Goal: Communication & Community: Answer question/provide support

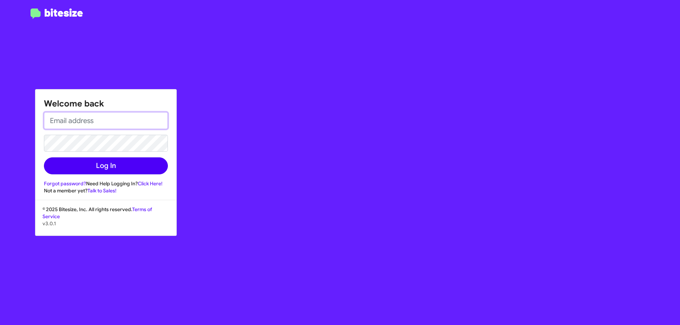
type input "[EMAIL_ADDRESS][DOMAIN_NAME]"
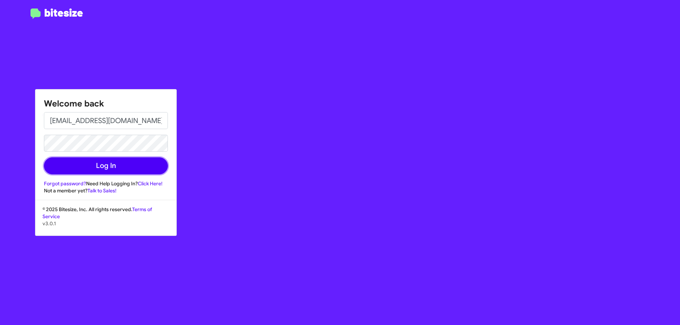
click at [136, 169] on button "Log In" at bounding box center [106, 166] width 124 height 17
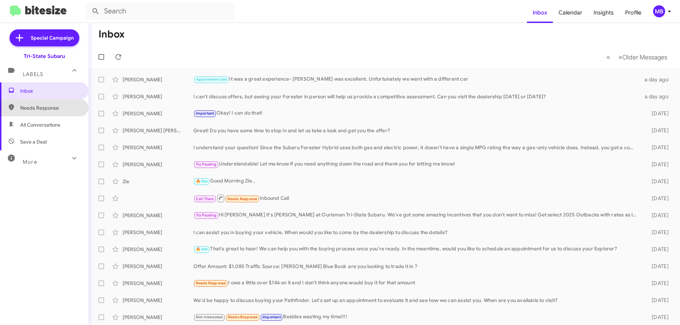
click at [54, 103] on span "Needs Response" at bounding box center [44, 108] width 89 height 17
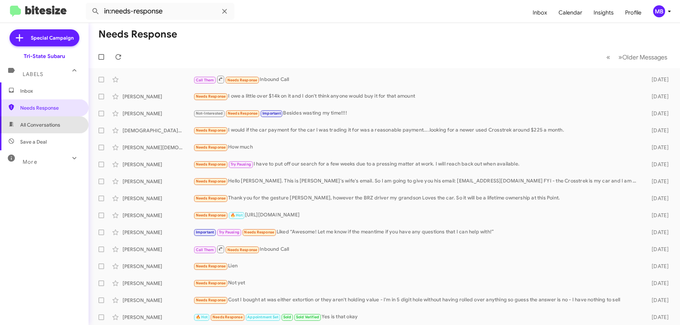
click at [56, 127] on span "All Conversations" at bounding box center [40, 124] width 40 height 7
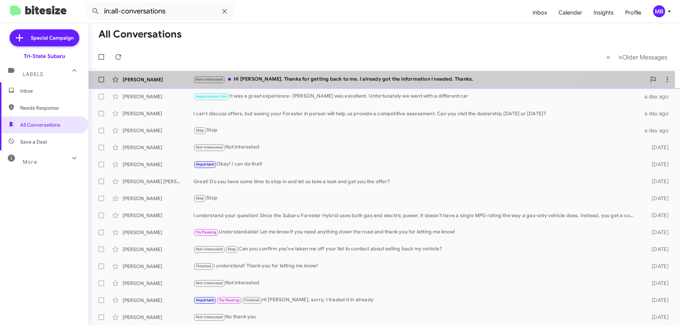
click at [313, 82] on div "Not-Interested Hi Joe. Thanks for getting back to me. I already got the informa…" at bounding box center [419, 79] width 453 height 8
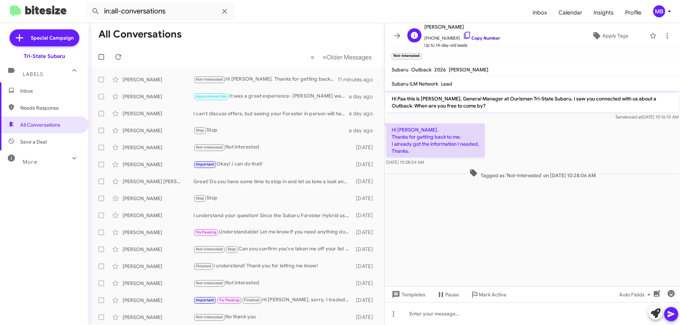
click at [480, 39] on link "Copy Number" at bounding box center [481, 37] width 37 height 5
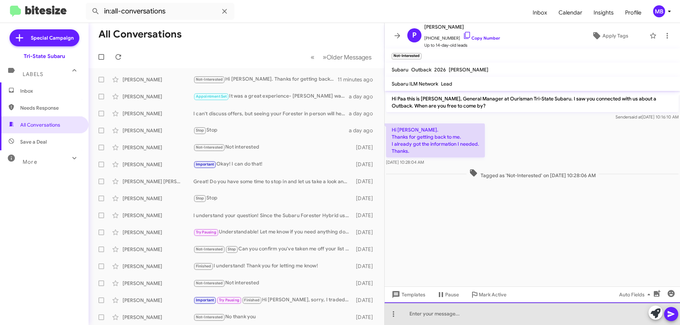
click at [508, 317] on div at bounding box center [532, 314] width 295 height 23
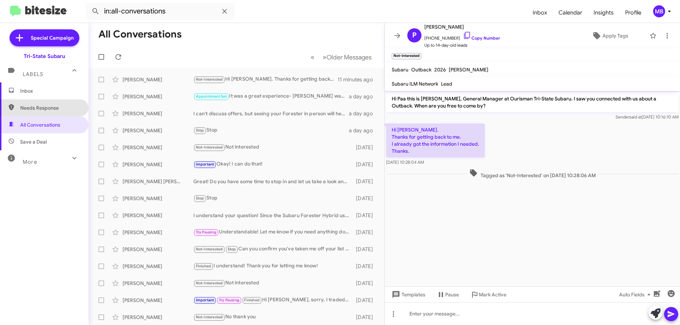
click at [46, 106] on span "Needs Response" at bounding box center [50, 107] width 60 height 7
type input "in:needs-response"
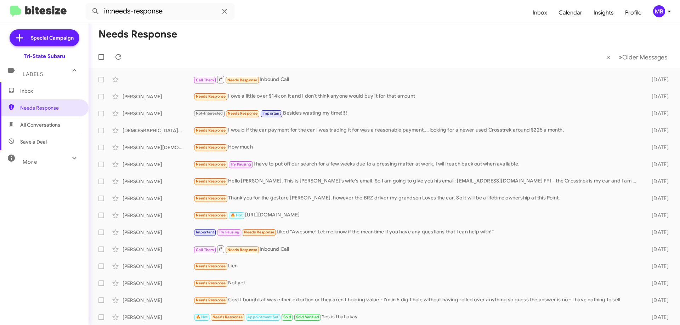
click at [51, 92] on span "Inbox" at bounding box center [50, 90] width 60 height 7
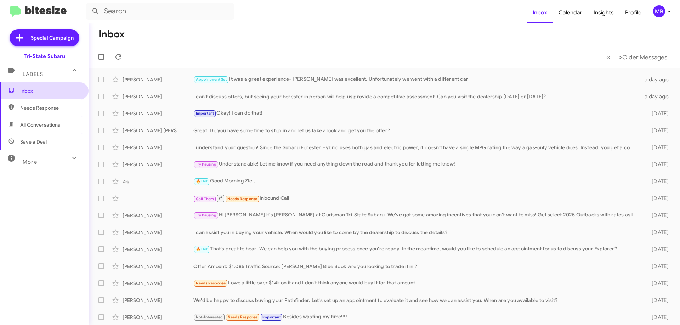
click at [40, 92] on span "Inbox" at bounding box center [50, 90] width 60 height 7
click at [119, 57] on icon at bounding box center [118, 57] width 8 height 8
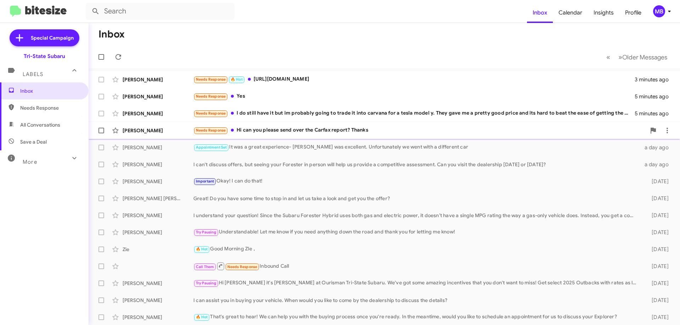
click at [267, 132] on div "Needs Response Hi can you please send over the Carfax report? Thanks" at bounding box center [419, 130] width 453 height 8
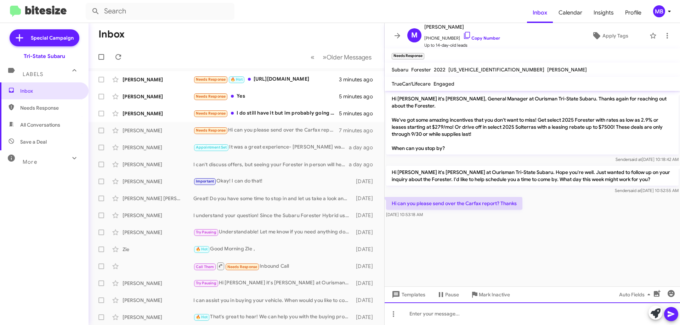
click at [516, 317] on div at bounding box center [532, 314] width 295 height 23
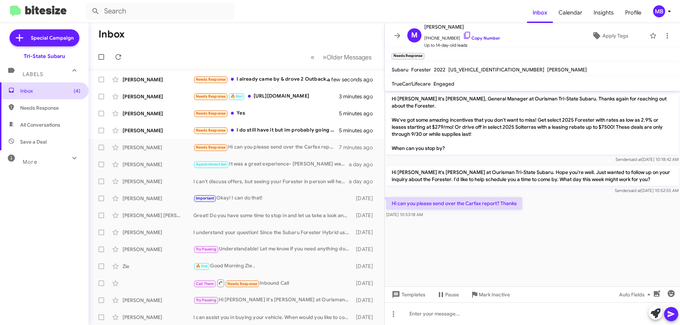
click at [63, 90] on span "Inbox (4)" at bounding box center [50, 90] width 60 height 7
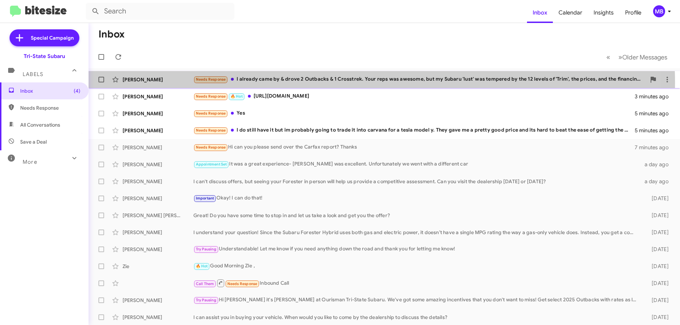
click at [308, 83] on div "Needs Response I already came by & drove 2 Outbacks & 1 Crosstrek. Your reps wa…" at bounding box center [419, 79] width 453 height 8
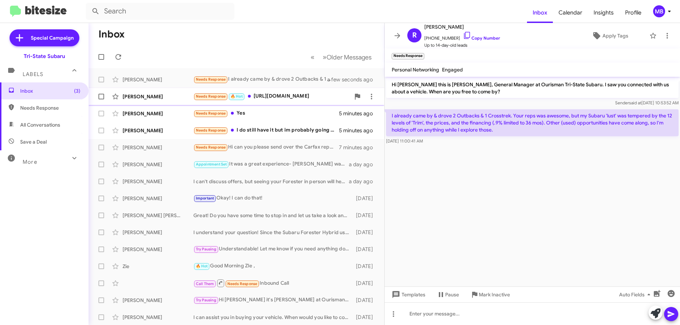
click at [296, 101] on div "[PERSON_NAME] Needs Response 🔥 Hot [URL][DOMAIN_NAME] 3 minutes ago" at bounding box center [236, 97] width 284 height 14
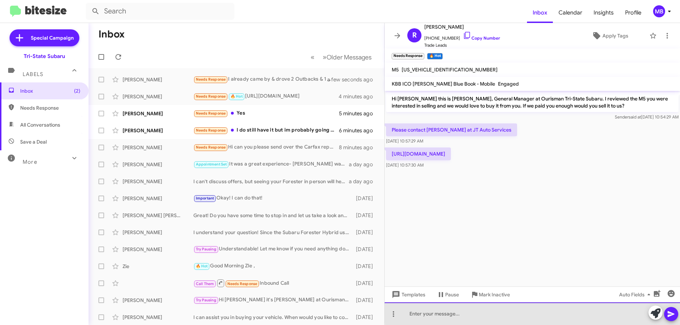
click at [548, 312] on div at bounding box center [532, 314] width 295 height 23
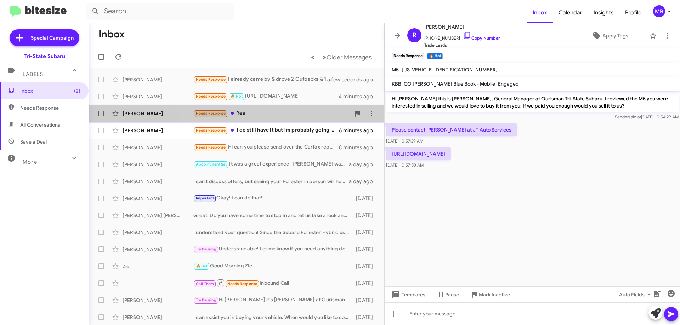
click at [297, 120] on div "[PERSON_NAME] Needs Response Yes 5 minutes ago" at bounding box center [236, 114] width 284 height 14
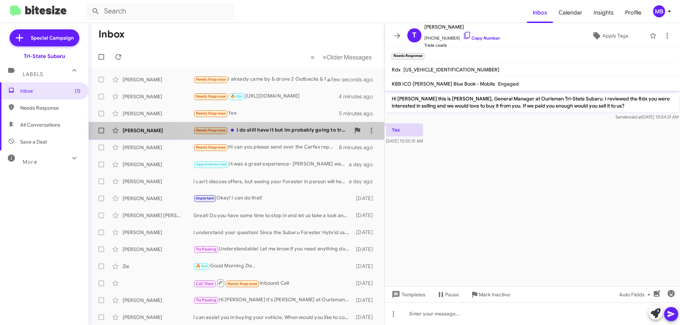
click at [297, 135] on div "Needs Response I do still have it but im probably going to trade it into carvan…" at bounding box center [271, 130] width 157 height 8
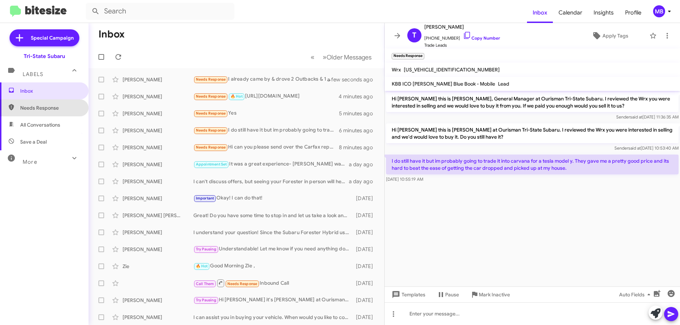
click at [50, 109] on span "Needs Response" at bounding box center [50, 107] width 60 height 7
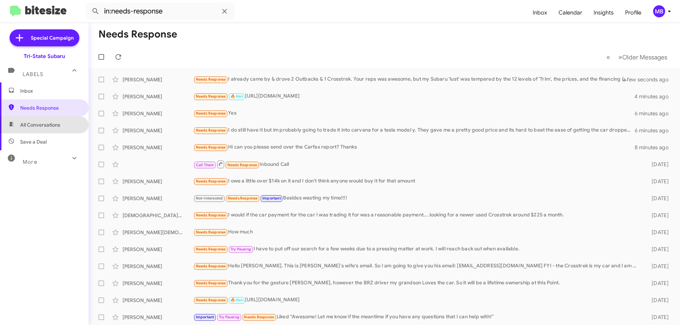
click at [62, 127] on span "All Conversations" at bounding box center [44, 125] width 89 height 17
type input "in:all-conversations"
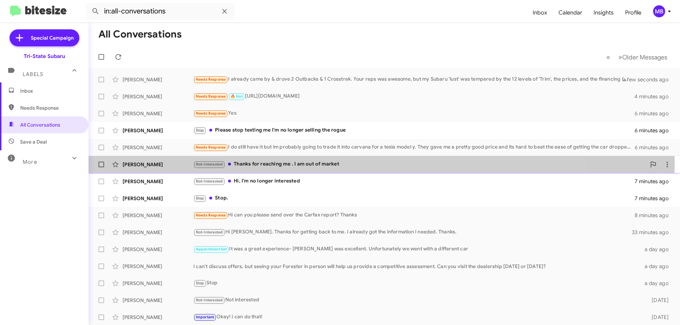
click at [271, 164] on div "Not-Interested Thanks for reaching me . I am out of market" at bounding box center [419, 164] width 453 height 8
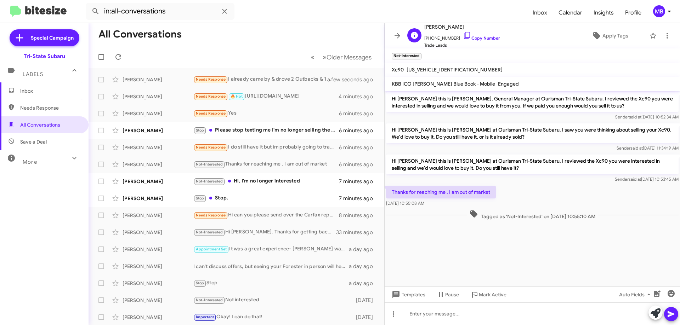
click at [486, 41] on span "[PHONE_NUMBER] Copy Number" at bounding box center [462, 36] width 76 height 11
click at [293, 129] on div "Stop Please stop texting me I'm no longer selling the rogue" at bounding box center [271, 130] width 157 height 8
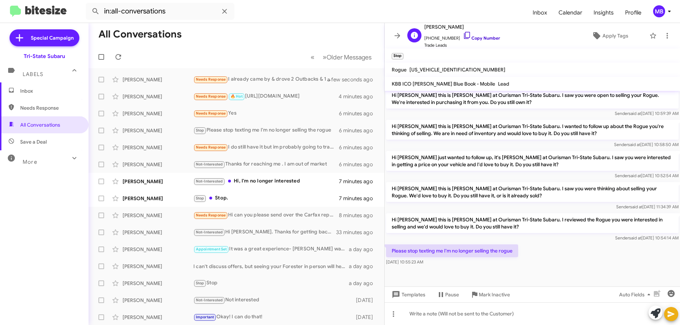
click at [481, 38] on link "Copy Number" at bounding box center [481, 37] width 37 height 5
drag, startPoint x: 516, startPoint y: 254, endPoint x: 392, endPoint y: 246, distance: 124.5
click at [392, 246] on p "Please stop texting me I'm no longer selling the rogue" at bounding box center [452, 251] width 132 height 13
copy p "Please stop texting me I'm no longer selling the rogue"
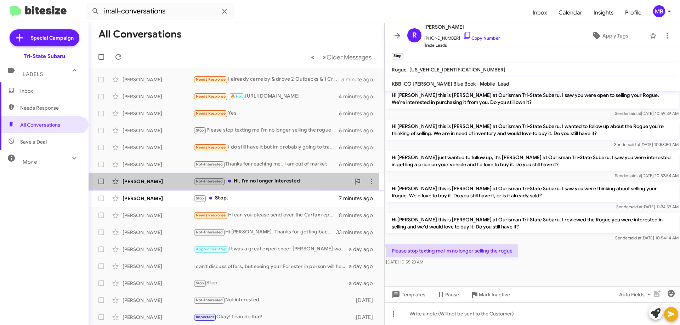
click at [169, 185] on div "[PERSON_NAME] Not-Interested Hi, I'm no longer interested 7 minutes ago" at bounding box center [236, 182] width 284 height 14
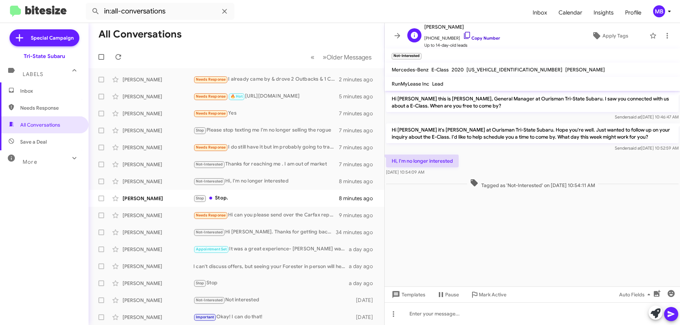
click at [486, 37] on link "Copy Number" at bounding box center [481, 37] width 37 height 5
drag, startPoint x: 605, startPoint y: 187, endPoint x: 397, endPoint y: 160, distance: 210.3
click at [390, 155] on div "Hi [PERSON_NAME] this is [PERSON_NAME], General Manager at Ourisman Tri-State S…" at bounding box center [532, 141] width 295 height 100
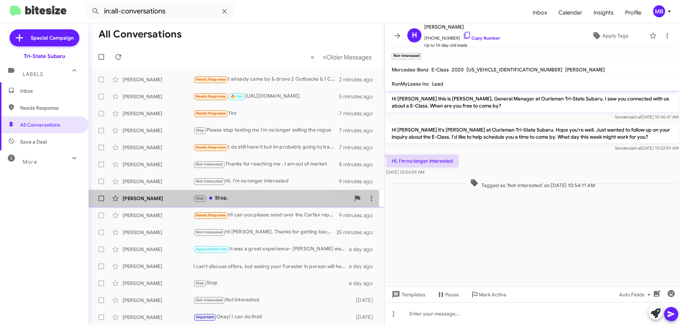
click at [177, 198] on div "[PERSON_NAME]" at bounding box center [158, 198] width 71 height 7
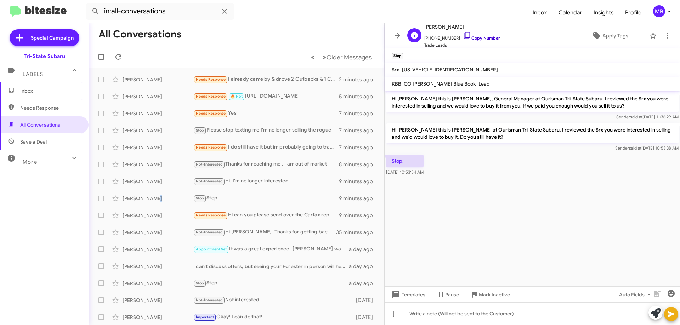
click at [479, 39] on link "Copy Number" at bounding box center [481, 37] width 37 height 5
drag, startPoint x: 438, startPoint y: 172, endPoint x: 386, endPoint y: 165, distance: 53.2
click at [386, 165] on div "Stop. [DATE] 10:53:54 AM" at bounding box center [532, 165] width 295 height 24
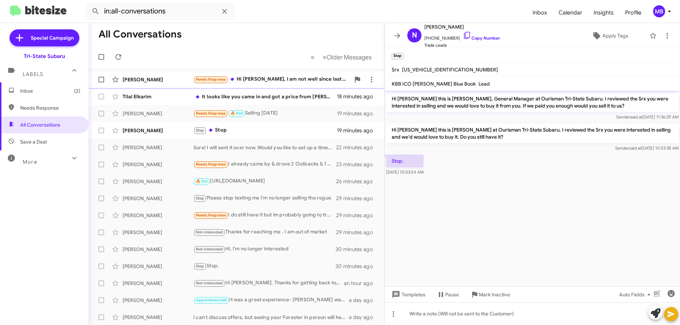
click at [188, 85] on div "[PERSON_NAME] Needs Response Hi [PERSON_NAME], I am not well since last couple …" at bounding box center [236, 80] width 284 height 14
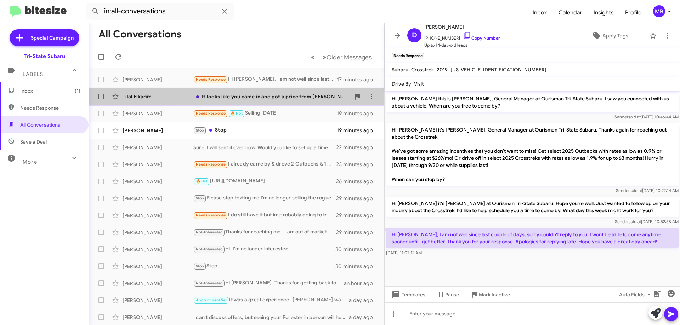
click at [290, 96] on div "It looks like you came in and got a price from [PERSON_NAME] already. Is there …" at bounding box center [271, 96] width 157 height 7
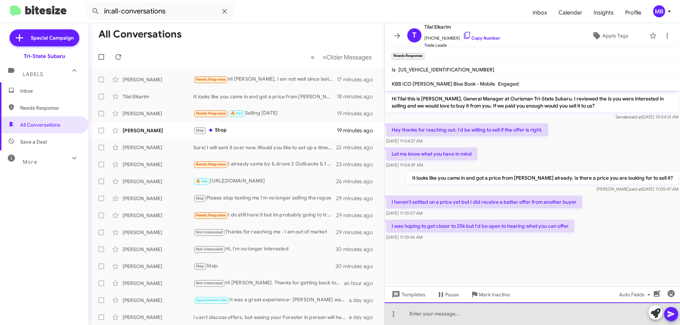
click at [517, 317] on div at bounding box center [532, 314] width 295 height 23
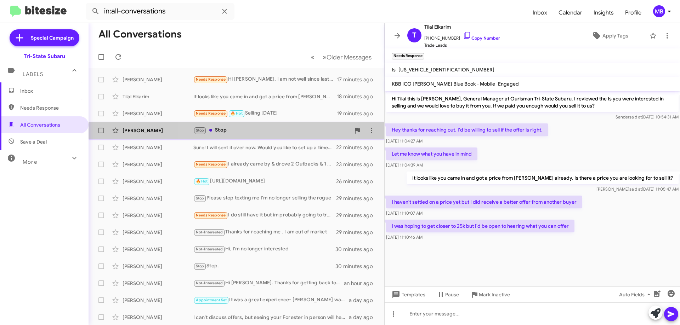
click at [237, 129] on div "Stop Stop" at bounding box center [271, 130] width 157 height 8
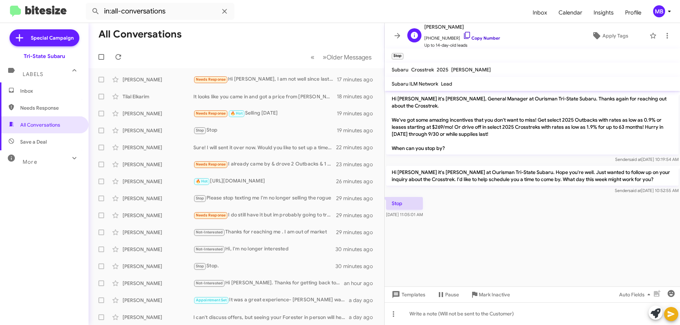
click at [489, 36] on link "Copy Number" at bounding box center [481, 37] width 37 height 5
drag, startPoint x: 452, startPoint y: 206, endPoint x: 426, endPoint y: 204, distance: 26.6
click at [426, 204] on body "in:all-conversations Inbox Calendar Insights Profile MB Special Campaign Tri-St…" at bounding box center [340, 162] width 680 height 325
copy body "[DATE] 11:05:01 AM Templates Pause Mark Inactive Auto Fields Drop image here to…"
click at [45, 95] on span "Inbox" at bounding box center [44, 91] width 89 height 17
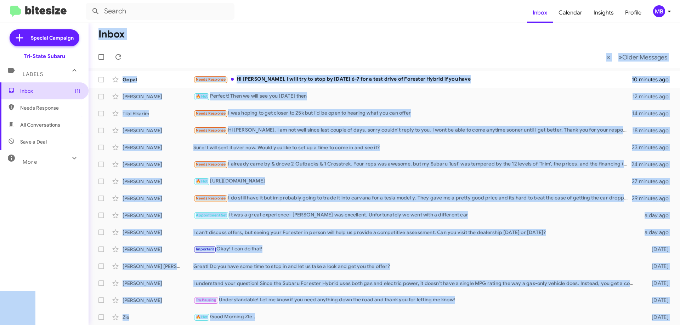
click at [56, 86] on span "Inbox (1)" at bounding box center [44, 91] width 89 height 17
click at [182, 79] on div "Gopal" at bounding box center [158, 79] width 71 height 7
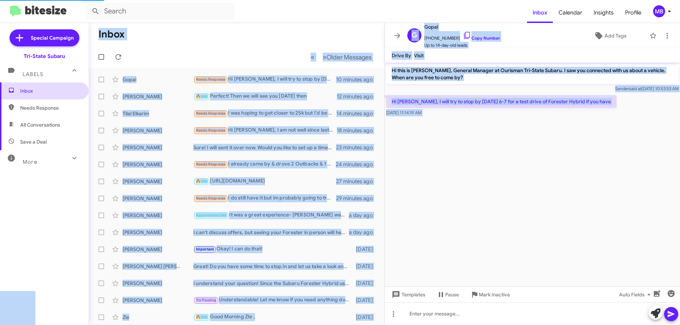
click at [45, 96] on span "Inbox" at bounding box center [44, 91] width 89 height 17
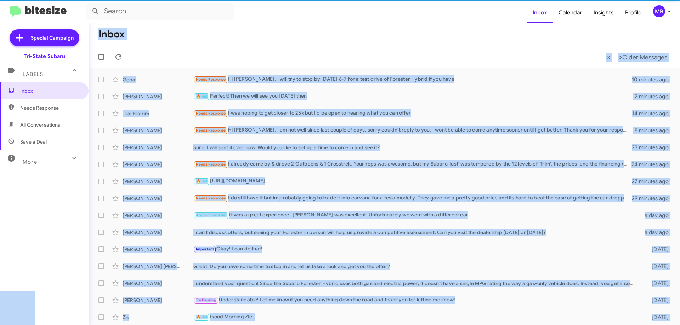
click at [185, 51] on mat-toolbar-row "« Previous » Next Older Messages" at bounding box center [384, 57] width 591 height 23
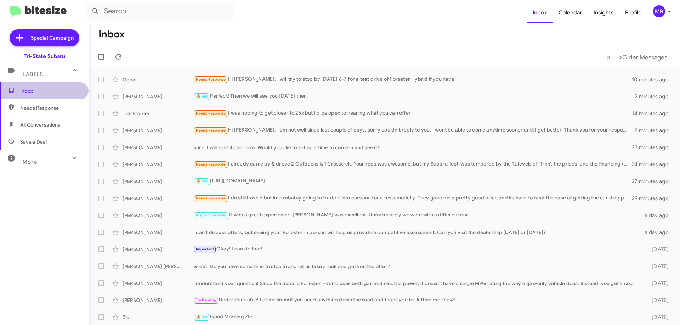
click at [62, 89] on span "Inbox" at bounding box center [50, 90] width 60 height 7
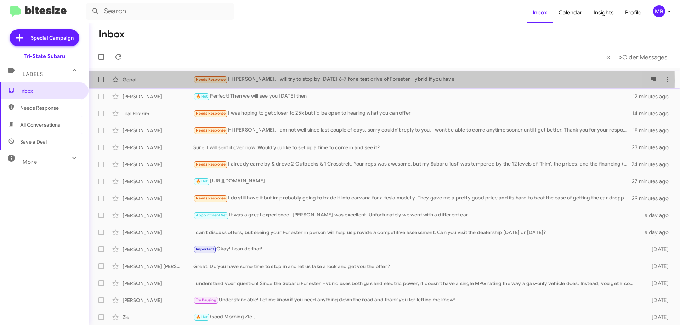
click at [164, 81] on div "Gopal" at bounding box center [158, 79] width 71 height 7
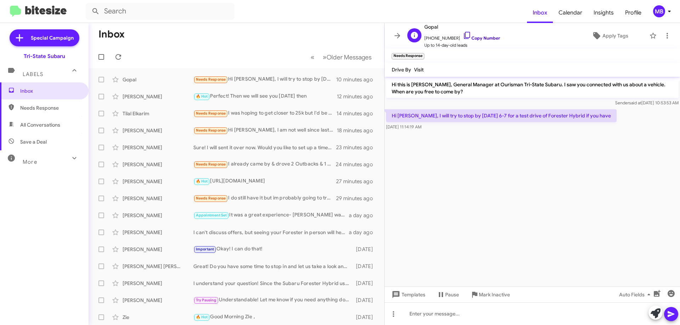
click at [487, 38] on link "Copy Number" at bounding box center [481, 37] width 37 height 5
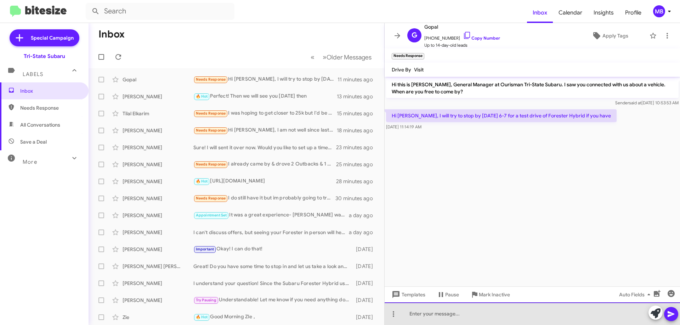
click at [472, 315] on div at bounding box center [532, 314] width 295 height 23
click at [644, 315] on div "Hello Gopal I have you schedule @ 6:00pm [DATE] [STREET_ADDRESS] we have 2025 F…" at bounding box center [532, 314] width 295 height 23
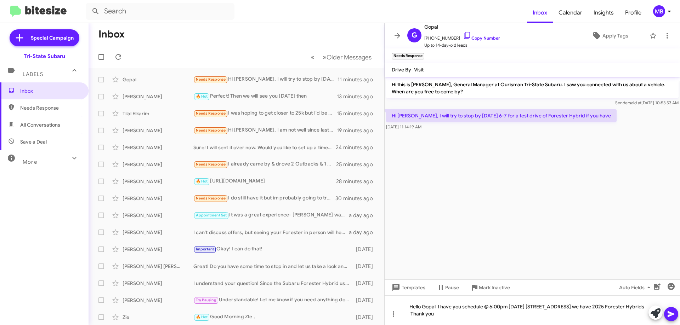
click at [669, 314] on icon at bounding box center [671, 314] width 8 height 8
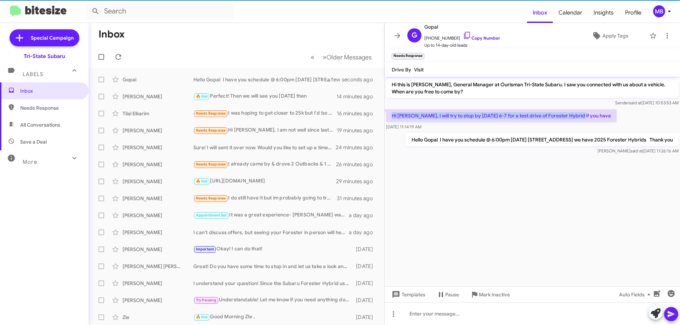
drag, startPoint x: 597, startPoint y: 120, endPoint x: 390, endPoint y: 113, distance: 207.3
click at [390, 113] on div "Hi [PERSON_NAME], I will try to stop by [DATE] 6-7 for a test drive of Forester…" at bounding box center [532, 120] width 295 height 24
copy p "Hi [PERSON_NAME], I will try to stop by [DATE] 6-7 for a test drive of Forester…"
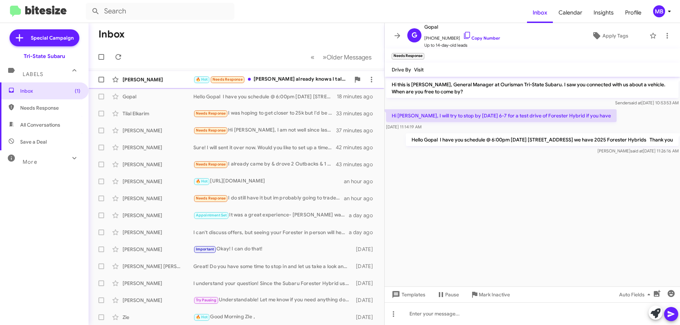
click at [256, 79] on div "🔥 Hot Needs Response [PERSON_NAME] already knows I talked to him" at bounding box center [271, 79] width 157 height 8
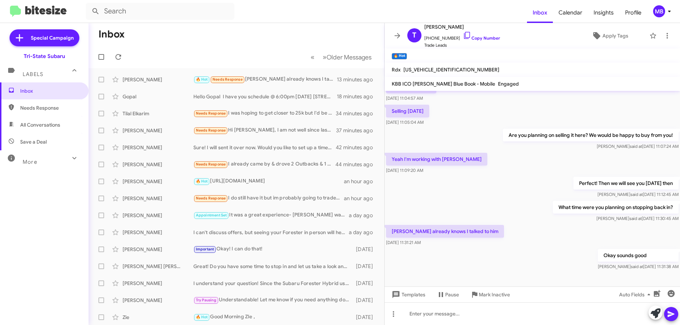
scroll to position [96, 0]
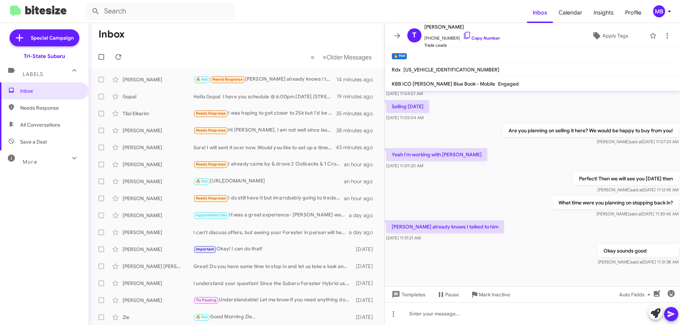
click at [47, 109] on span "Needs Response" at bounding box center [50, 107] width 60 height 7
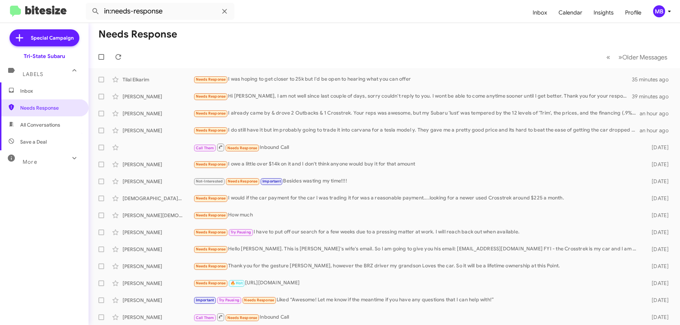
click at [55, 134] on span "Save a Deal" at bounding box center [44, 142] width 89 height 17
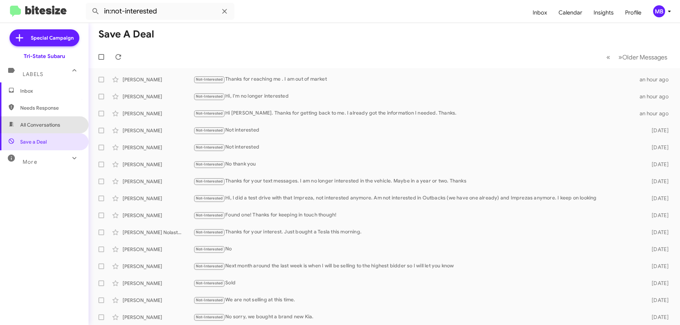
click at [63, 129] on span "All Conversations" at bounding box center [44, 125] width 89 height 17
type input "in:all-conversations"
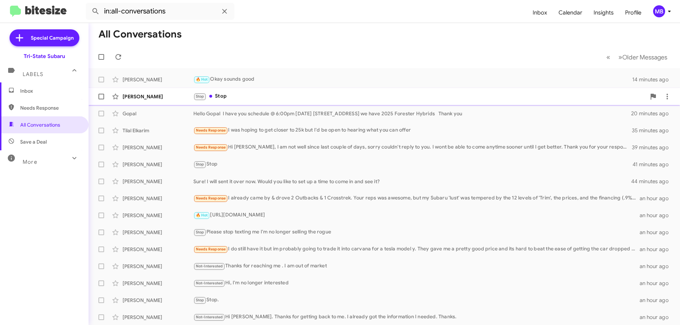
click at [174, 102] on div "[PERSON_NAME] Stop Stop 19 minutes ago" at bounding box center [384, 97] width 580 height 14
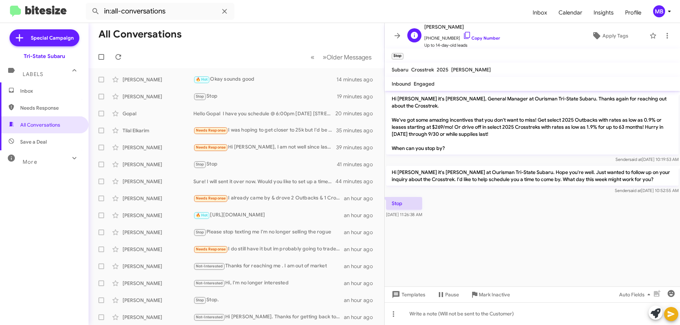
click at [482, 41] on span "[PHONE_NUMBER] Copy Number" at bounding box center [462, 36] width 76 height 11
click at [487, 40] on link "Copy Number" at bounding box center [481, 37] width 37 height 5
drag, startPoint x: 443, startPoint y: 215, endPoint x: 385, endPoint y: 215, distance: 57.7
click at [385, 215] on div "Stop [DATE] 11:26:38 AM" at bounding box center [532, 208] width 295 height 24
copy span "[DATE] 11:26:38 AM"
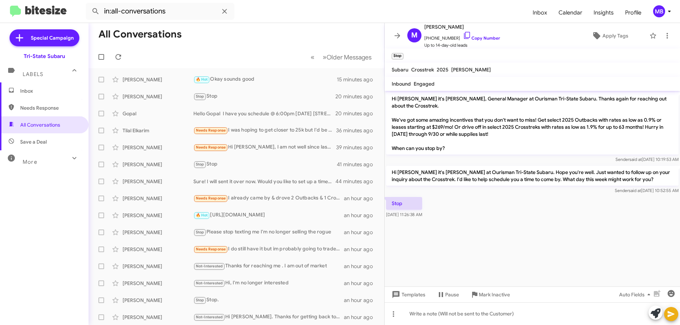
click at [43, 94] on span "Inbox" at bounding box center [50, 90] width 60 height 7
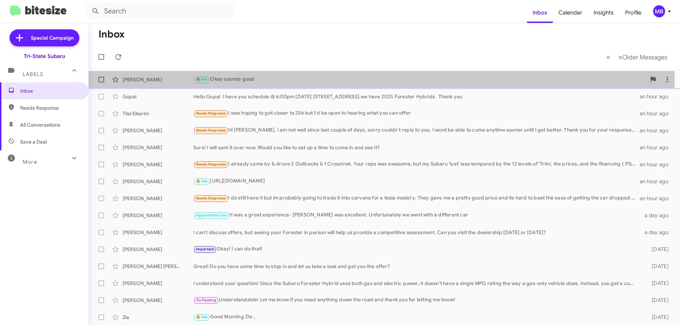
click at [164, 78] on div "[PERSON_NAME]" at bounding box center [158, 79] width 71 height 7
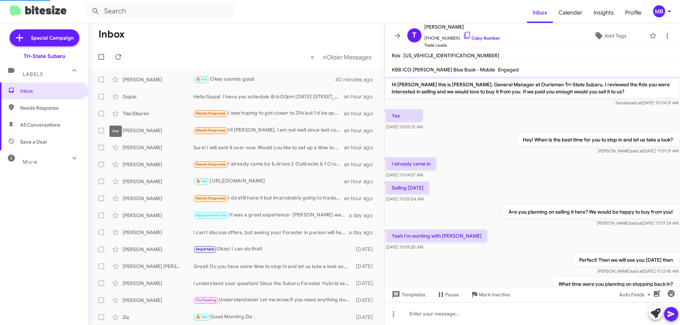
scroll to position [81, 0]
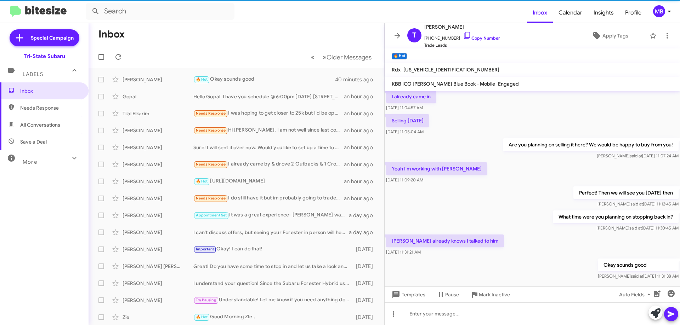
click at [53, 108] on span "Needs Response" at bounding box center [50, 107] width 60 height 7
type input "in:needs-response"
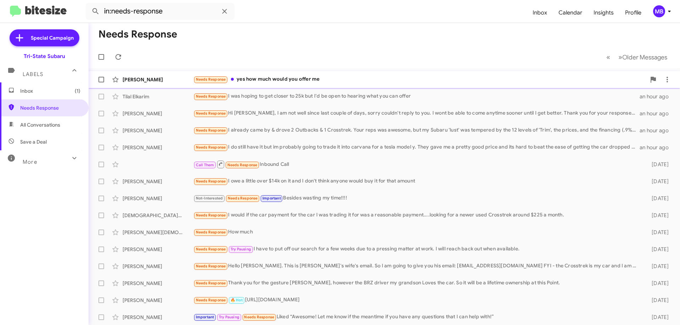
click at [175, 76] on div "[PERSON_NAME]" at bounding box center [158, 79] width 71 height 7
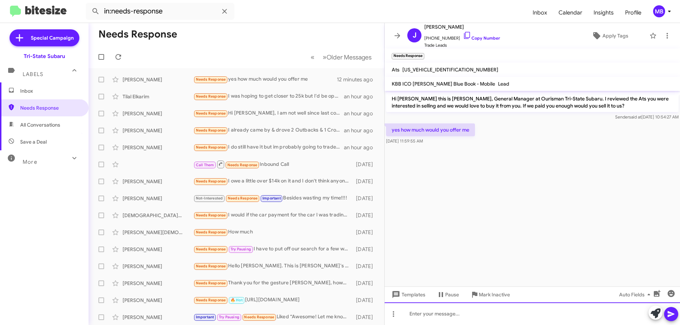
click at [466, 310] on div at bounding box center [532, 314] width 295 height 23
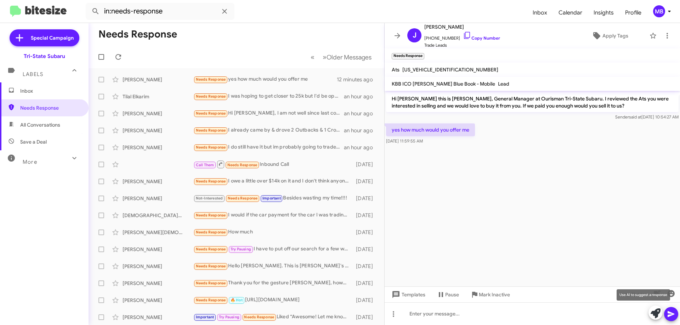
click at [652, 314] on icon at bounding box center [656, 314] width 10 height 10
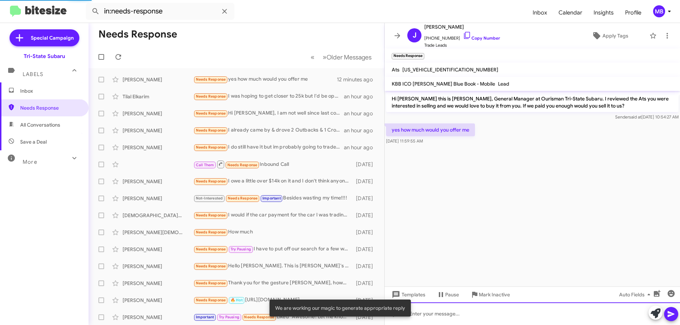
click at [566, 312] on div at bounding box center [532, 314] width 295 height 23
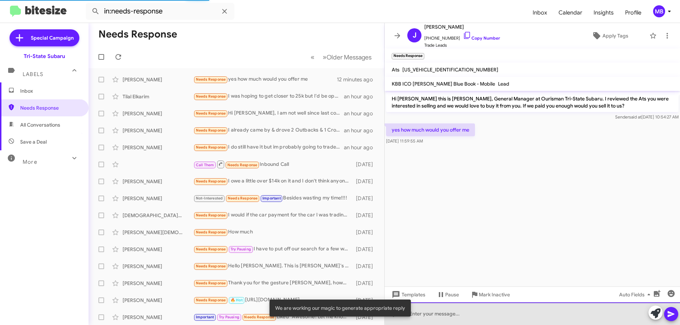
click at [566, 312] on div at bounding box center [532, 314] width 295 height 23
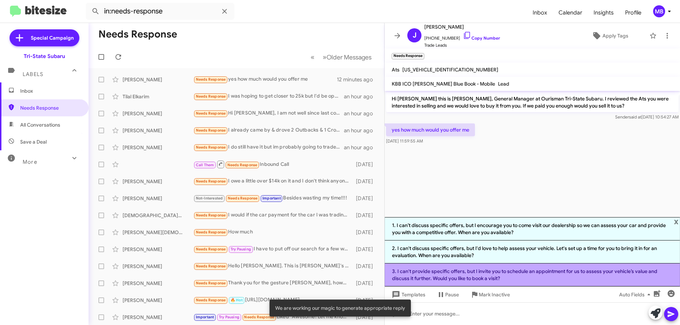
click at [549, 273] on li "3. I can't provide specific offers, but I invite you to schedule an appointment…" at bounding box center [532, 275] width 295 height 23
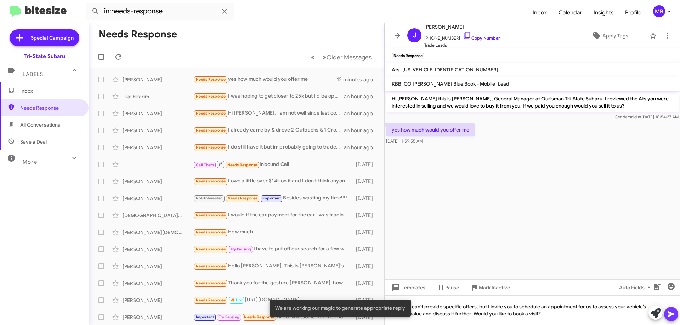
click at [665, 312] on button at bounding box center [671, 314] width 14 height 14
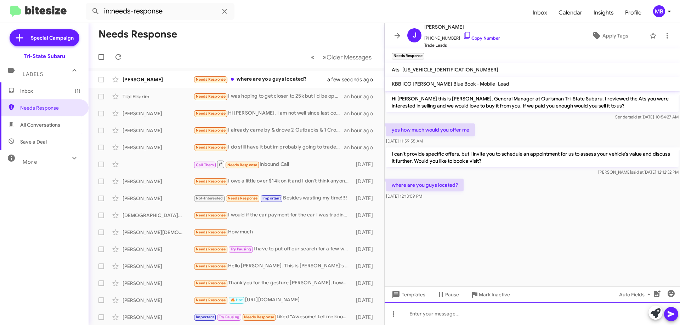
click at [417, 314] on div at bounding box center [532, 314] width 295 height 23
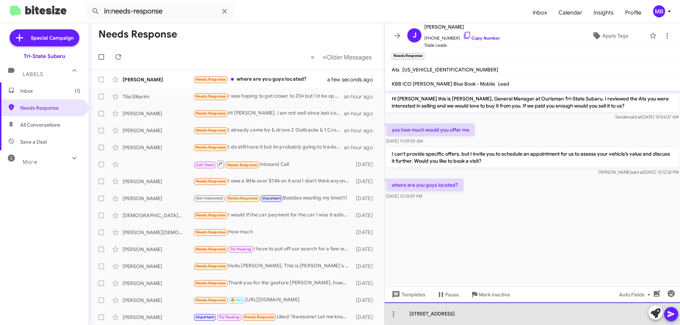
click at [479, 316] on div "[STREET_ADDRESS]" at bounding box center [532, 314] width 295 height 23
click at [456, 313] on div "[STREET_ADDRESS]" at bounding box center [532, 314] width 295 height 23
click at [476, 314] on div "[STREET_ADDRESS]" at bounding box center [532, 314] width 295 height 23
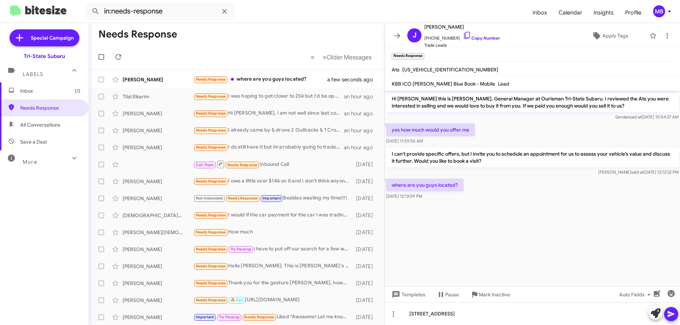
click at [670, 311] on icon at bounding box center [671, 314] width 8 height 8
click at [493, 34] on span "[PHONE_NUMBER] Copy Number" at bounding box center [462, 36] width 76 height 11
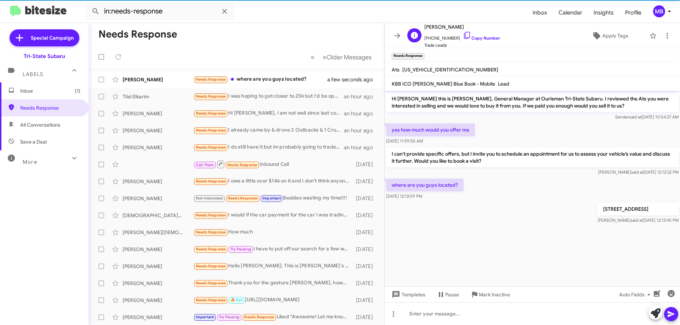
click at [493, 34] on span "[PHONE_NUMBER] Copy Number" at bounding box center [462, 36] width 76 height 11
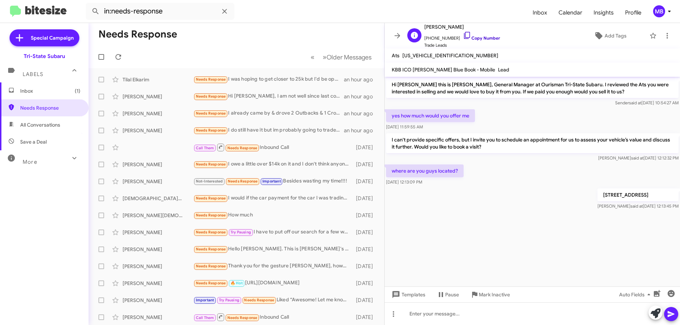
click at [479, 38] on link "Copy Number" at bounding box center [481, 37] width 37 height 5
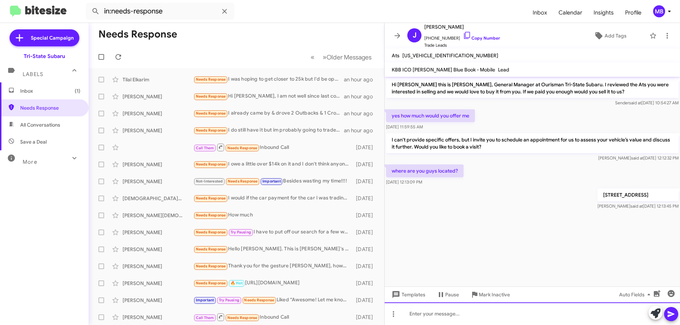
click at [468, 317] on div at bounding box center [532, 314] width 295 height 23
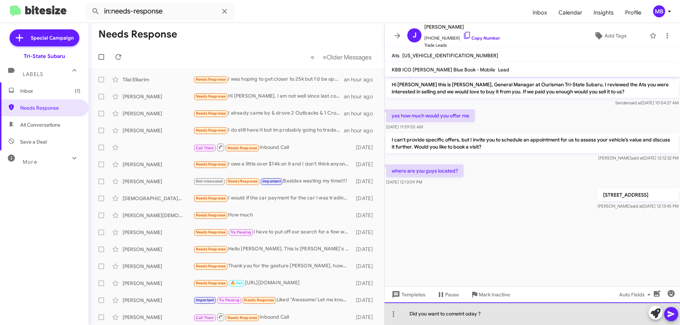
click at [461, 315] on div "Did you want to comeint oday ?" at bounding box center [532, 314] width 295 height 23
click at [460, 315] on div "Did you want to comeint oday ?" at bounding box center [532, 314] width 295 height 23
click at [468, 313] on div "Did you want to comei nt oday ?" at bounding box center [532, 314] width 295 height 23
click at [465, 313] on div "Did you want to comei ntoday ?" at bounding box center [532, 314] width 295 height 23
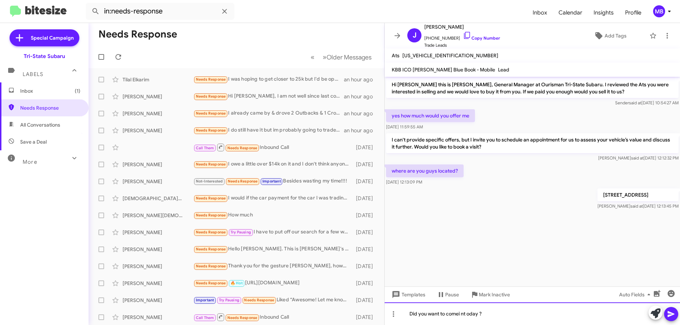
click at [466, 314] on div "Did you want to comei nt oday ?" at bounding box center [532, 314] width 295 height 23
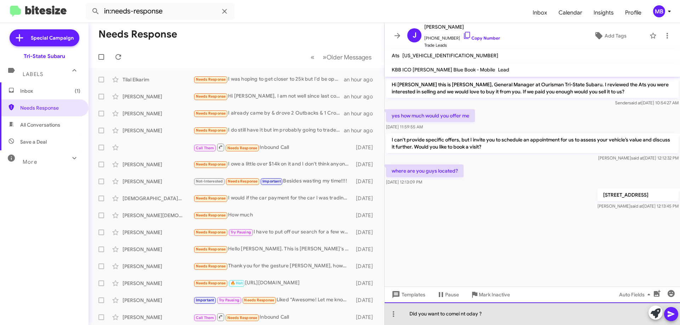
click at [465, 314] on div "Did you want to comei nt oday ?" at bounding box center [532, 314] width 295 height 23
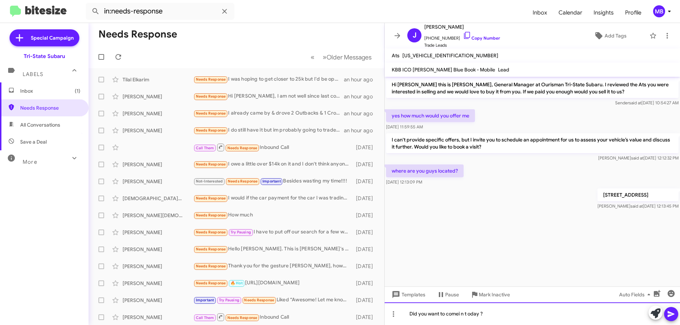
click at [470, 314] on div "Did you want to comei n t oday ?" at bounding box center [532, 314] width 295 height 23
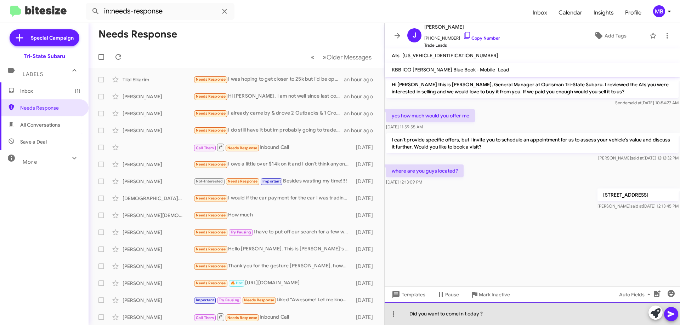
click at [468, 314] on div "Did you want to comei n t oday ?" at bounding box center [532, 314] width 295 height 23
click at [470, 314] on div "Did you want to comei n t oday ?" at bounding box center [532, 314] width 295 height 23
click at [460, 314] on div "Did you want to comei n [DATE] ?" at bounding box center [532, 314] width 295 height 23
click at [465, 313] on div "Did you want to come i n [DATE] ?" at bounding box center [532, 314] width 295 height 23
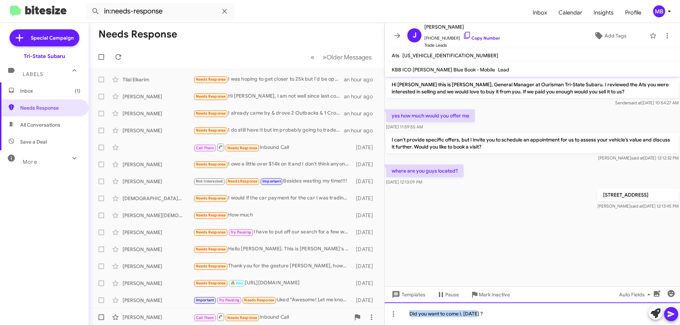
drag, startPoint x: 478, startPoint y: 313, endPoint x: 374, endPoint y: 313, distance: 103.4
click at [374, 313] on div "Needs Response « Previous » Next Older Messages Tilal Elkarim Needs Response I …" at bounding box center [384, 174] width 591 height 302
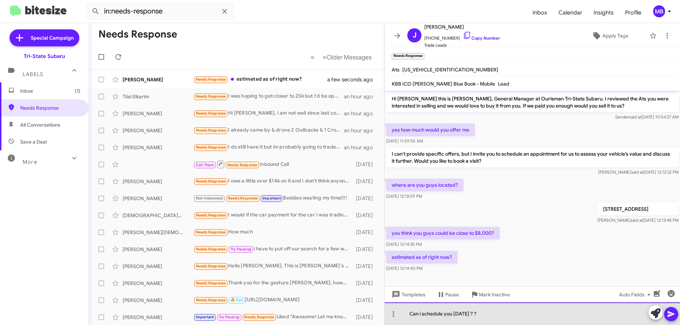
click at [518, 312] on div "Can i schedule you [DATE] ? ?" at bounding box center [532, 314] width 295 height 23
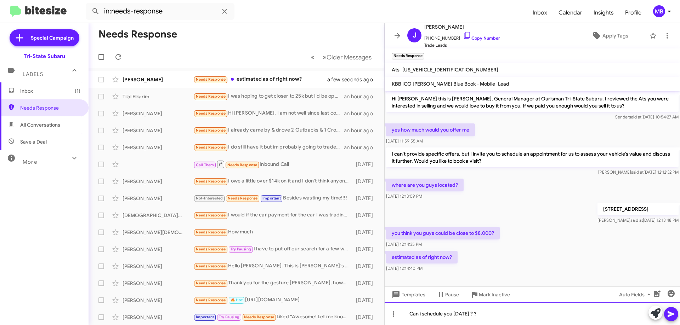
click at [405, 312] on div "Can i schedule you [DATE] ? ?" at bounding box center [532, 314] width 295 height 23
click at [410, 315] on div "My used car manager will confirm everything with you Can i schedule you [DATE] …" at bounding box center [532, 314] width 295 height 23
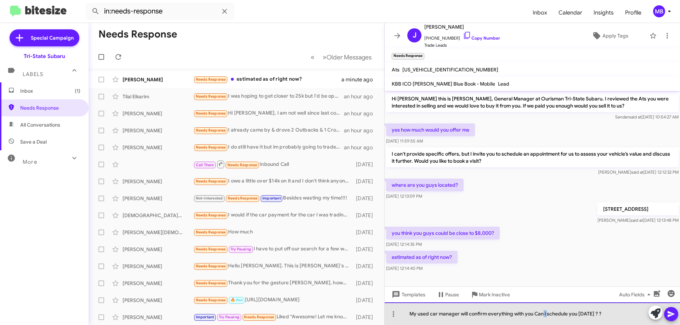
click at [544, 314] on div "My used car manager will confirm everything with you Can i schedule you [DATE] …" at bounding box center [532, 314] width 295 height 23
click at [543, 315] on div "My used car manager will confirm everything with you CanI schedule you [DATE] ?…" at bounding box center [532, 314] width 295 height 23
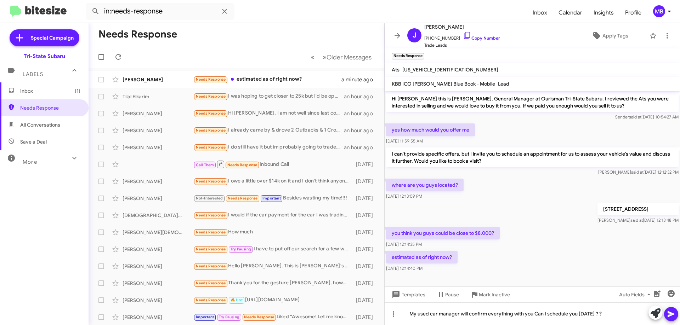
drag, startPoint x: 675, startPoint y: 315, endPoint x: 669, endPoint y: 315, distance: 5.3
click at [674, 315] on icon at bounding box center [671, 314] width 8 height 8
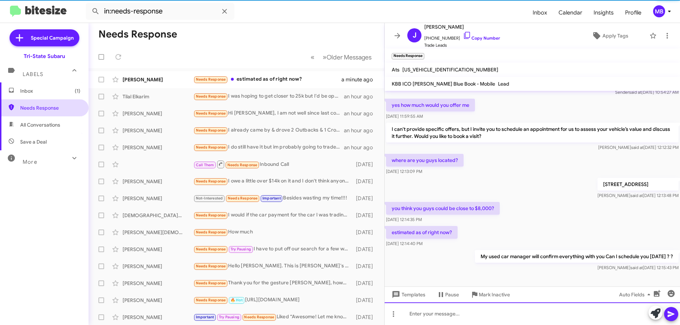
scroll to position [25, 0]
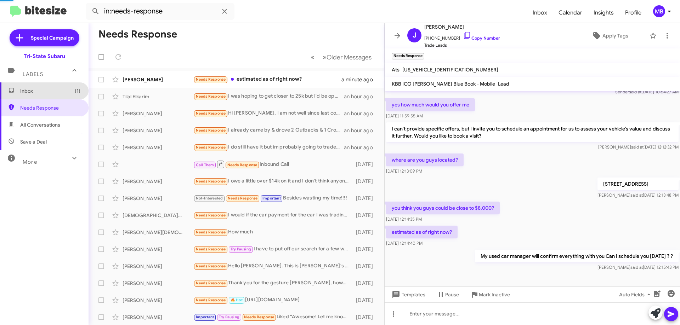
click at [63, 94] on span "Inbox (1)" at bounding box center [50, 90] width 60 height 7
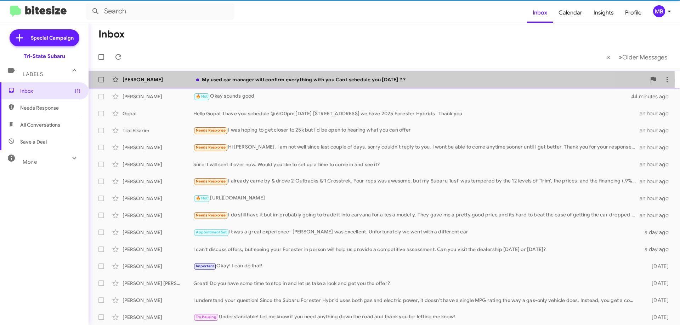
click at [150, 80] on div "[PERSON_NAME]" at bounding box center [158, 79] width 71 height 7
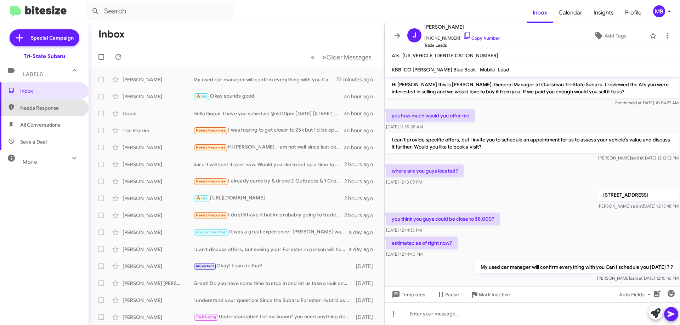
click at [51, 104] on span "Needs Response" at bounding box center [44, 108] width 89 height 17
type input "in:needs-response"
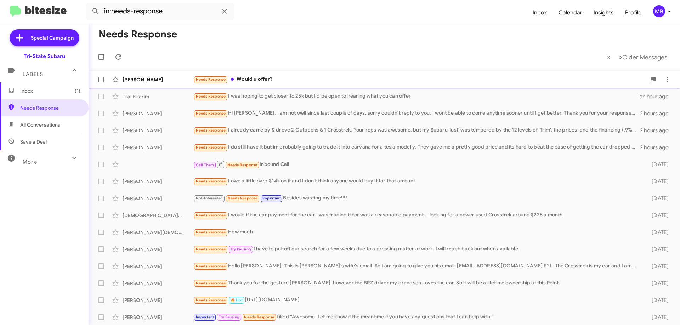
click at [272, 79] on div "Needs Response Would u offer?" at bounding box center [419, 79] width 453 height 8
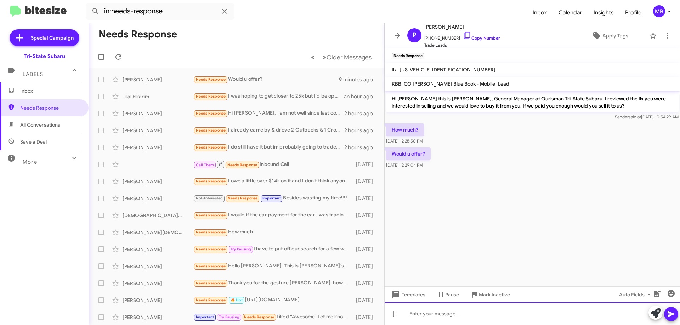
click at [478, 312] on div at bounding box center [532, 314] width 295 height 23
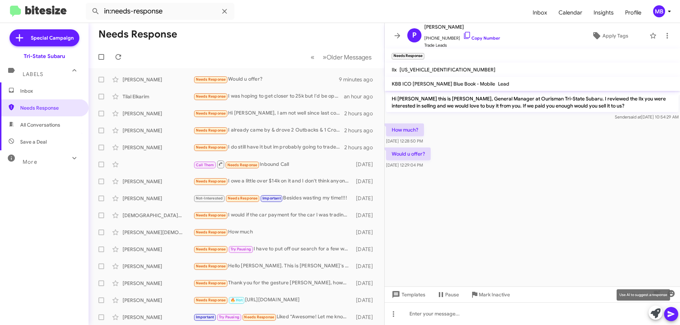
click at [653, 312] on icon at bounding box center [656, 314] width 10 height 10
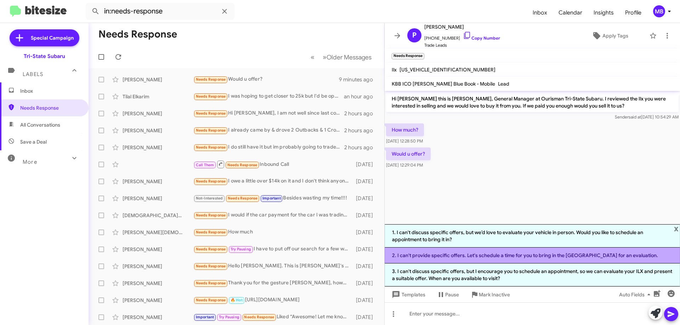
click at [551, 250] on li "2. I can't provide specific offers. Let's schedule a time for you to bring in t…" at bounding box center [532, 256] width 295 height 16
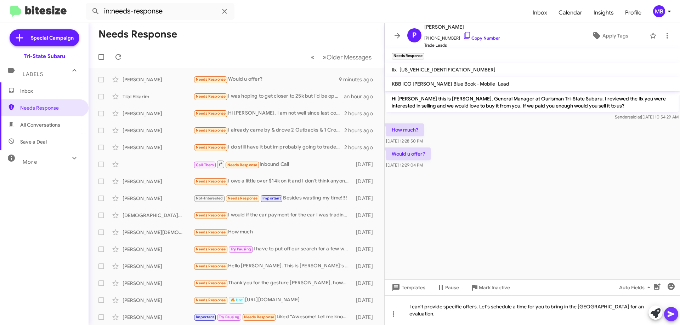
click at [676, 317] on button at bounding box center [671, 314] width 14 height 14
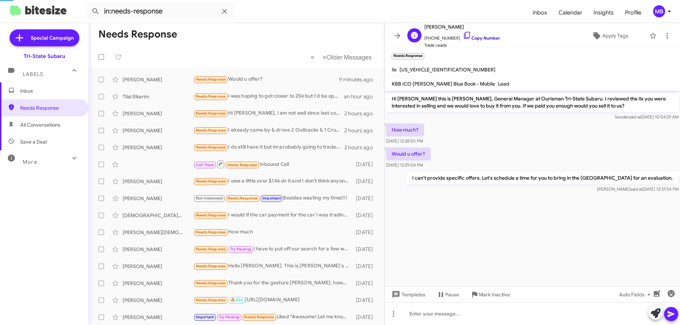
click at [479, 39] on link "Copy Number" at bounding box center [481, 37] width 37 height 5
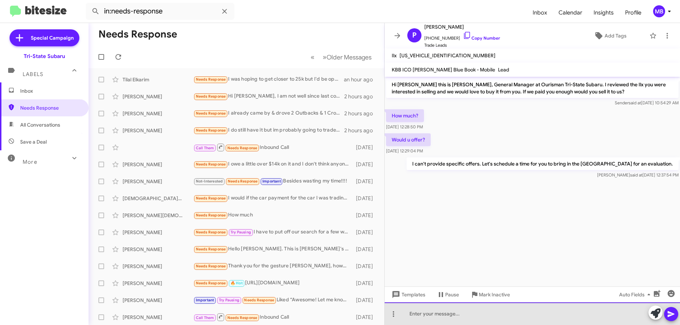
click at [535, 315] on div at bounding box center [532, 314] width 295 height 23
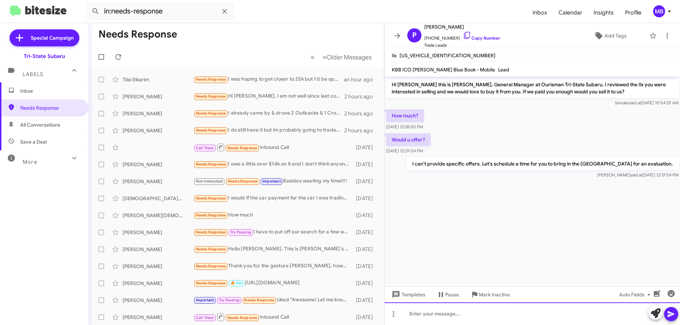
click at [535, 324] on div at bounding box center [532, 314] width 295 height 23
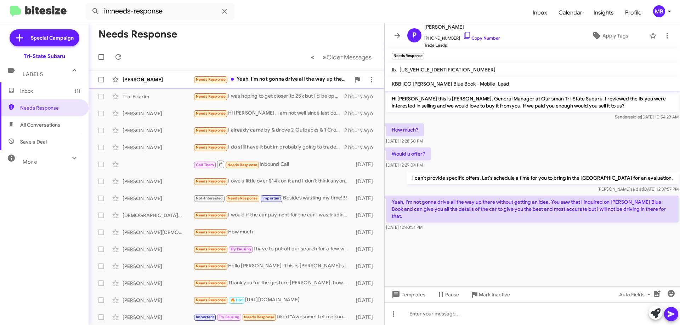
click at [252, 76] on div "Needs Response Yeah, I'm not gonna drive all the way up there without getting a…" at bounding box center [271, 79] width 157 height 8
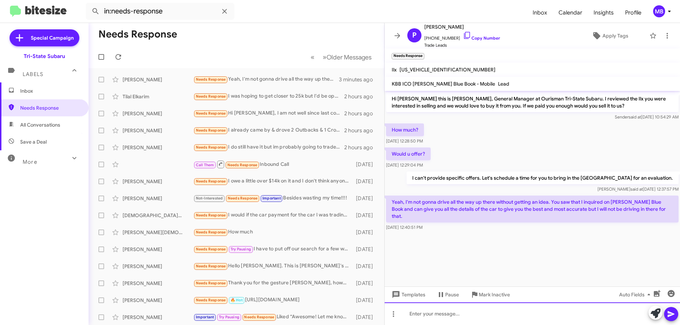
paste div
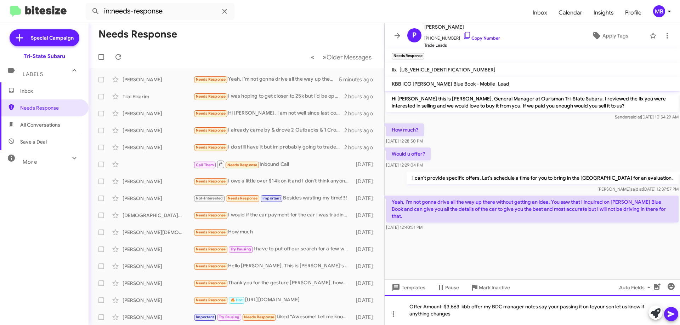
click at [594, 307] on div "Offer Amount: $3,563 kbb offer my BDC manager notes say your passing it on toyo…" at bounding box center [532, 311] width 295 height 30
click at [465, 316] on div "Offer Amount: $3,563 kbb offer my BDC manager notes say your passing it on to y…" at bounding box center [532, 311] width 295 height 30
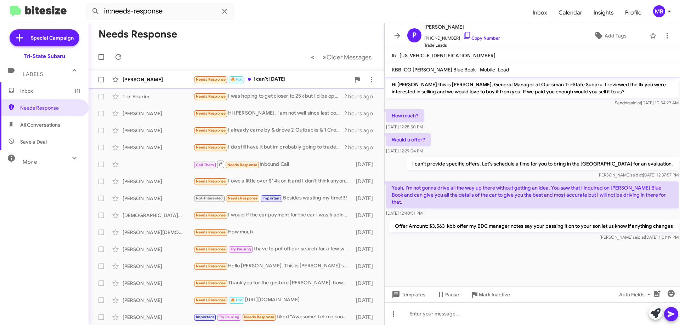
click at [297, 82] on div "Needs Response 🔥 Hot i can't [DATE]" at bounding box center [271, 79] width 157 height 8
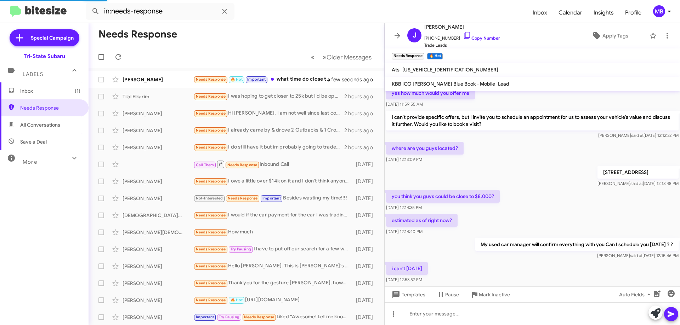
scroll to position [77, 0]
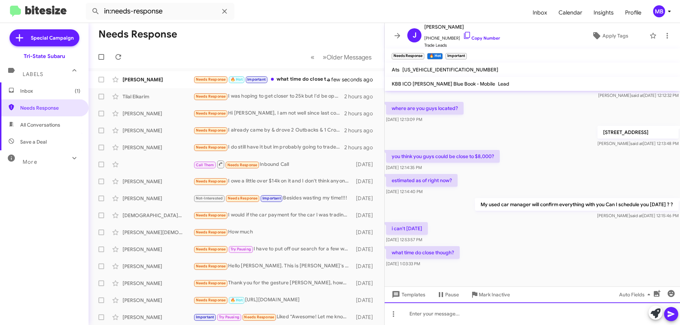
click at [511, 309] on div at bounding box center [532, 314] width 295 height 23
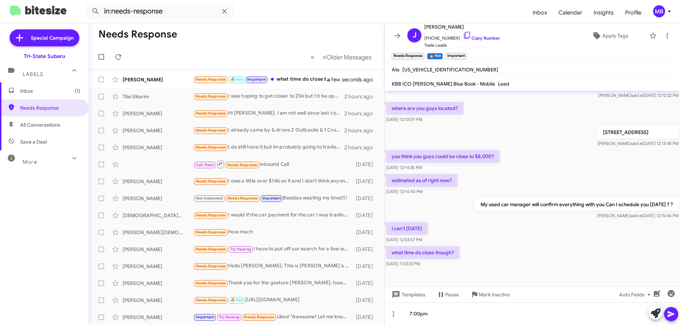
click at [671, 317] on icon at bounding box center [671, 314] width 8 height 8
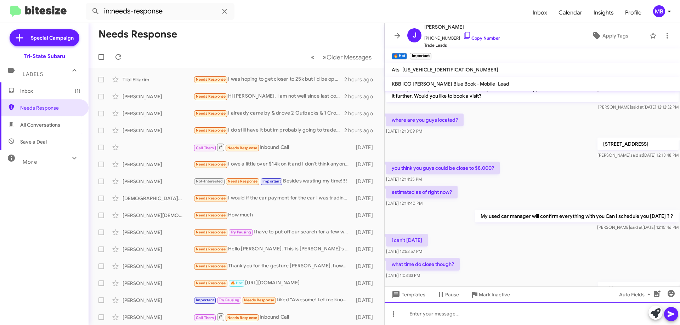
scroll to position [103, 0]
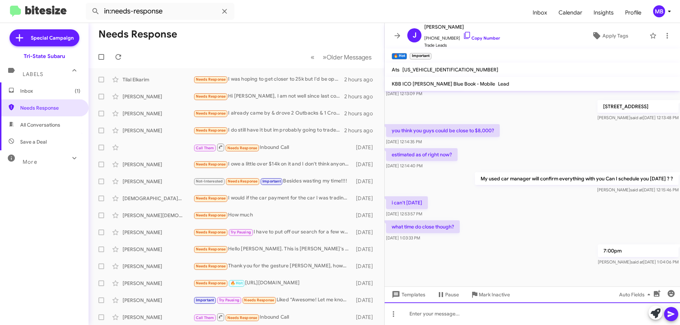
drag, startPoint x: 520, startPoint y: 314, endPoint x: 503, endPoint y: 303, distance: 19.9
click at [519, 314] on div at bounding box center [532, 314] width 295 height 23
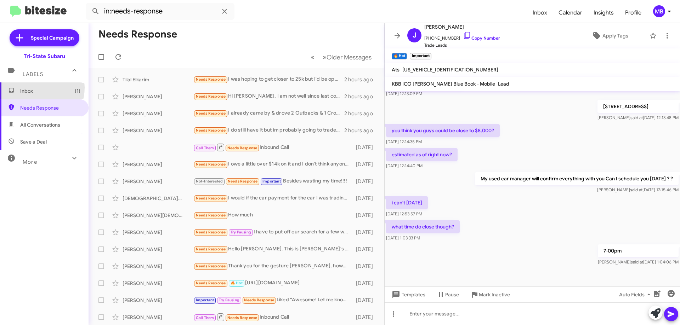
click at [34, 88] on span "Inbox (1)" at bounding box center [50, 90] width 60 height 7
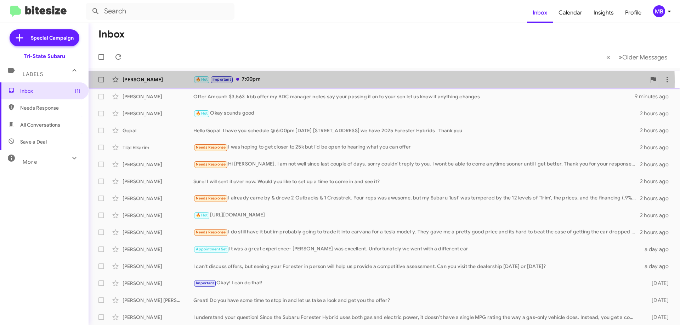
click at [306, 82] on div "🔥 Hot Important 7:00pm" at bounding box center [419, 79] width 453 height 8
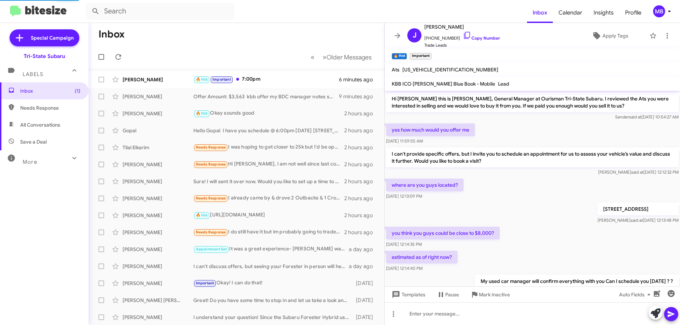
scroll to position [89, 0]
